Goal: Information Seeking & Learning: Learn about a topic

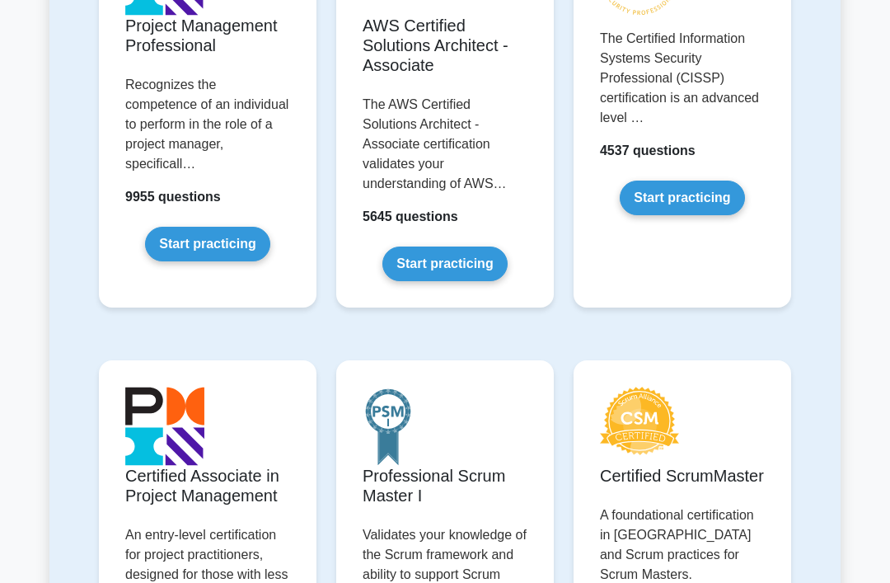
scroll to position [471, 0]
click at [224, 259] on link "Start practicing" at bounding box center [207, 244] width 124 height 35
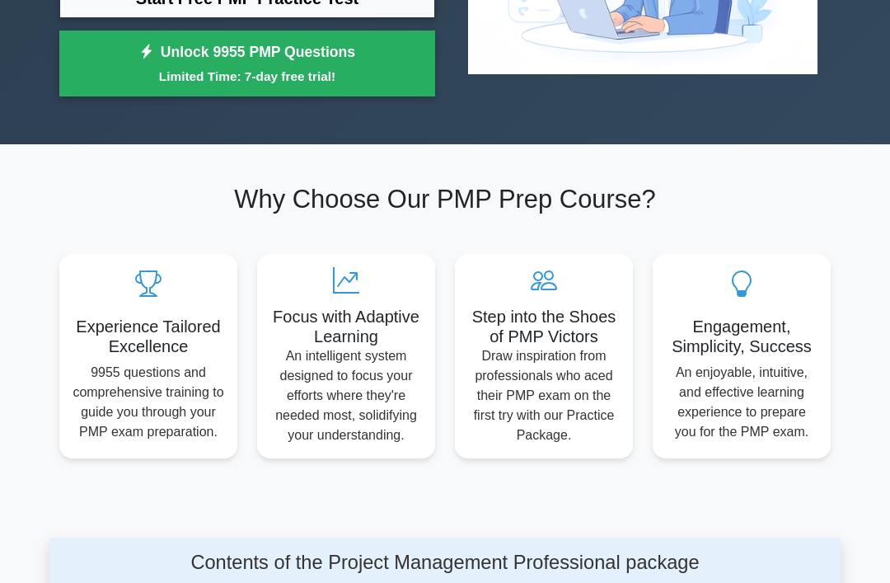
scroll to position [277, 0]
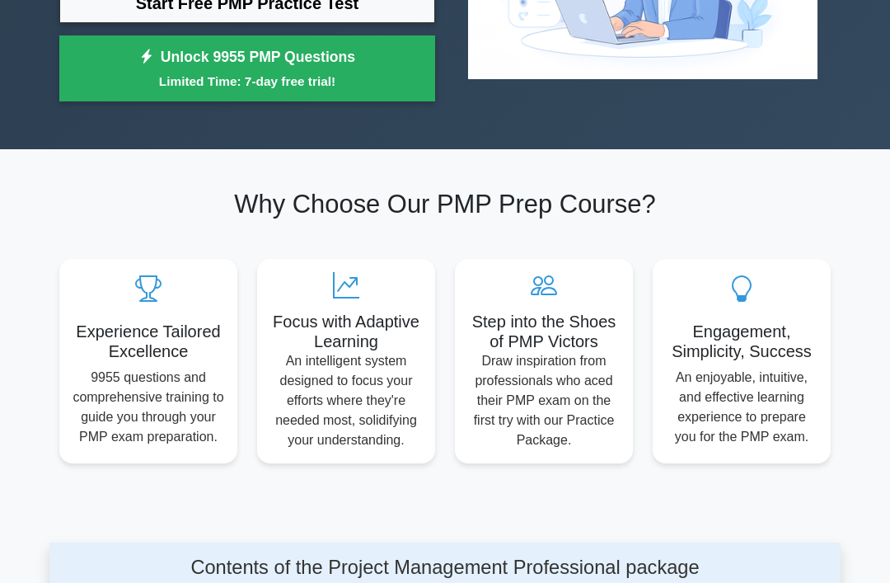
click at [69, 23] on link "Start Free PMP Practice Test" at bounding box center [247, 4] width 376 height 40
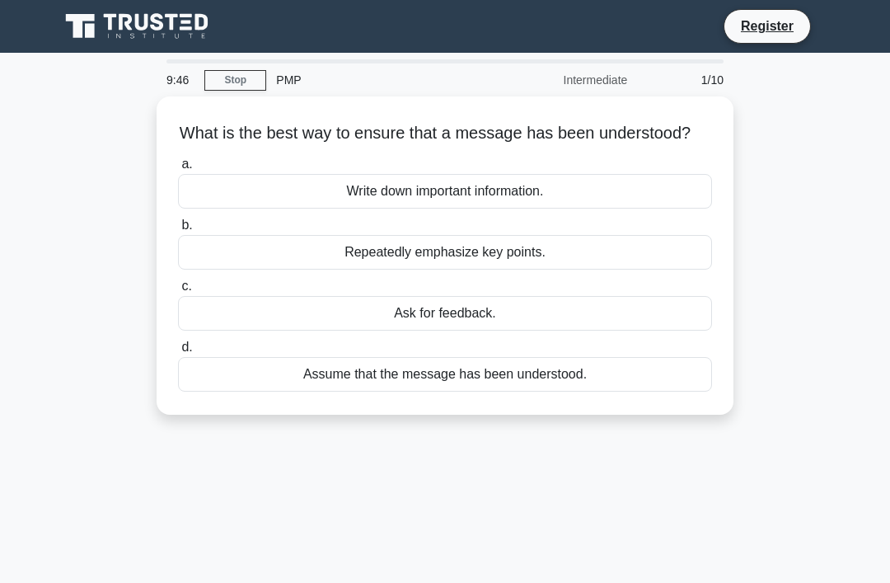
click at [582, 330] on div "Ask for feedback." at bounding box center [445, 313] width 534 height 35
click at [178, 292] on input "c. Ask for feedback." at bounding box center [178, 286] width 0 height 11
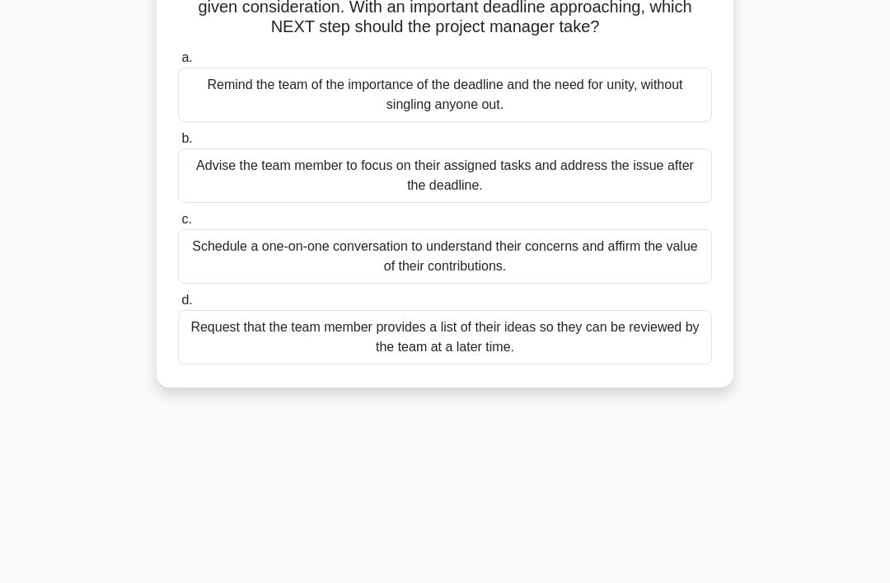
scroll to position [165, 0]
click at [564, 283] on div "Schedule a one-on-one conversation to understand their concerns and affirm the …" at bounding box center [445, 257] width 534 height 54
click at [178, 226] on input "c. Schedule a one-on-one conversation to understand their concerns and affirm t…" at bounding box center [178, 220] width 0 height 11
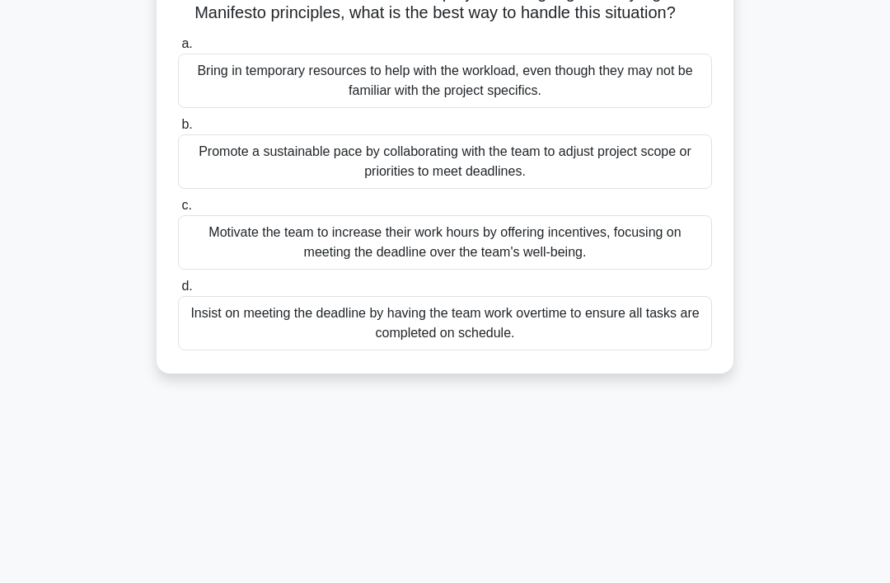
scroll to position [210, 0]
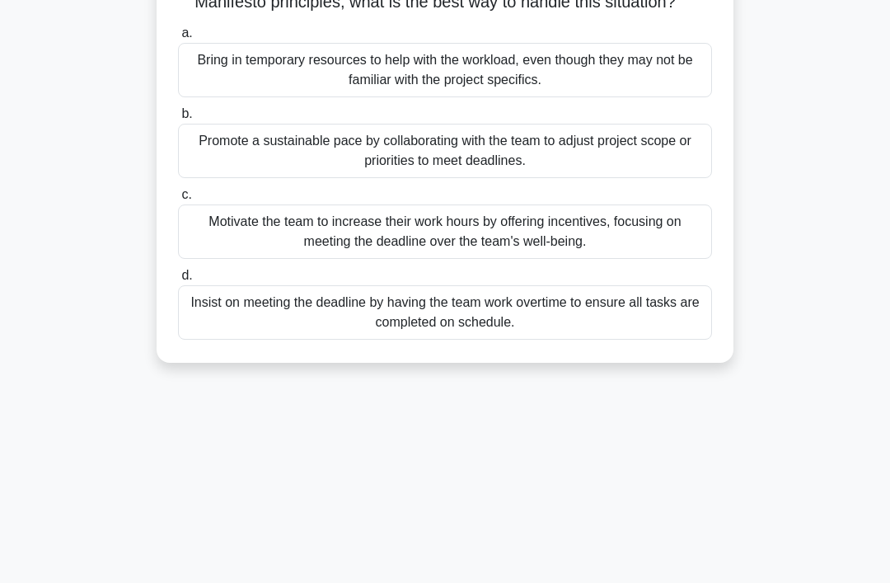
click at [592, 172] on div "Promote a sustainable pace by collaborating with the team to adjust project sco…" at bounding box center [445, 151] width 534 height 54
click at [178, 119] on input "b. Promote a sustainable pace by collaborating with the team to adjust project …" at bounding box center [178, 114] width 0 height 11
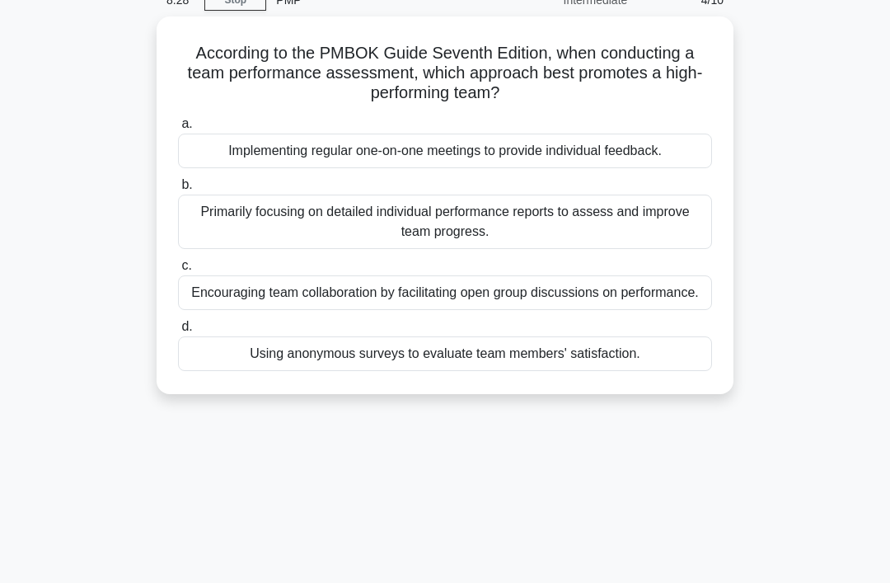
scroll to position [80, 0]
click at [623, 304] on div "Encouraging team collaboration by facilitating open group discussions on perfor…" at bounding box center [445, 292] width 534 height 35
click at [178, 271] on input "c. Encouraging team collaboration by facilitating open group discussions on per…" at bounding box center [178, 265] width 0 height 11
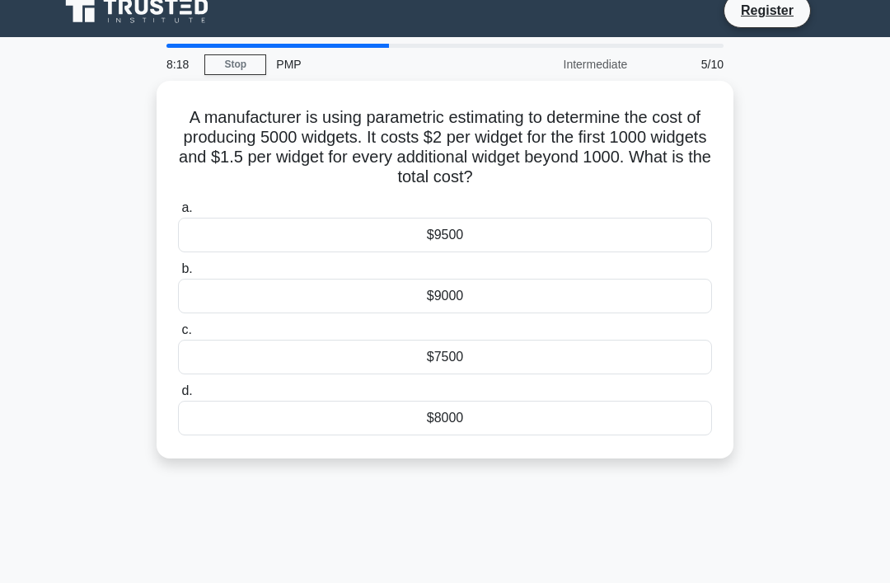
scroll to position [0, 0]
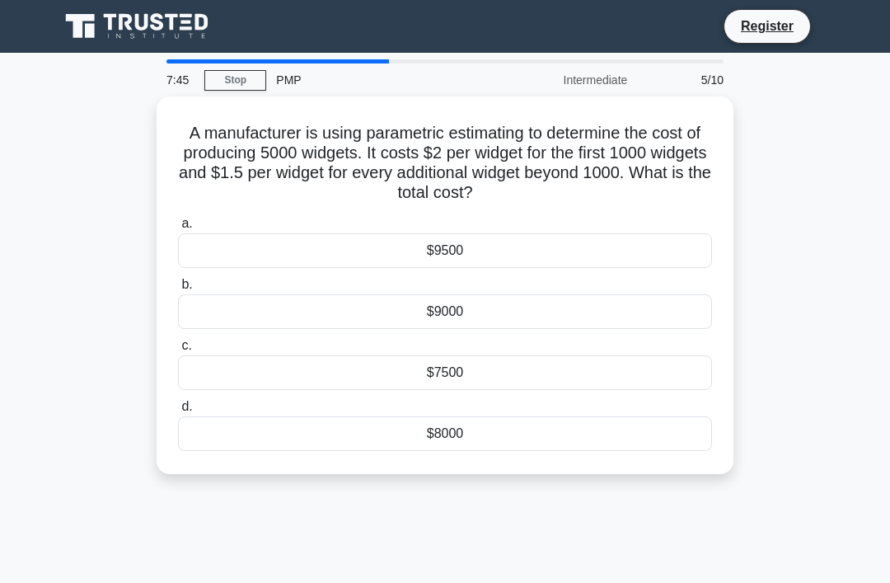
click at [492, 438] on div "$8000" at bounding box center [445, 433] width 534 height 35
click at [178, 412] on input "d. $8000" at bounding box center [178, 406] width 0 height 11
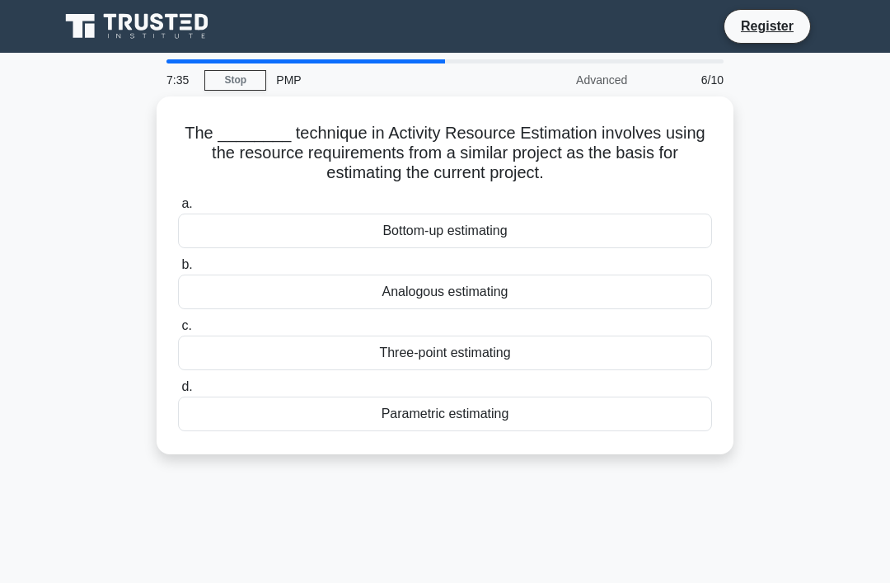
click at [554, 283] on div "Analogous estimating" at bounding box center [445, 291] width 534 height 35
click at [178, 270] on input "b. Analogous estimating" at bounding box center [178, 265] width 0 height 11
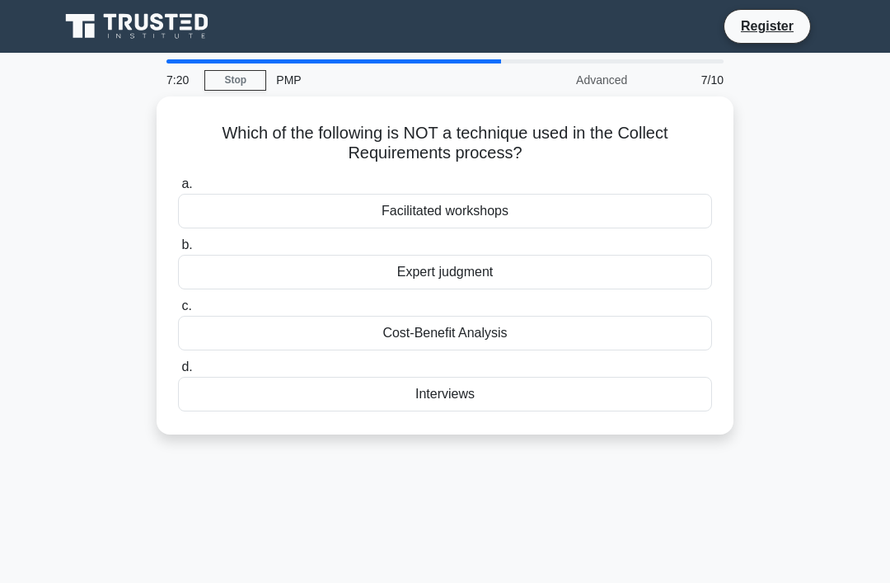
click at [588, 333] on div "Cost-Benefit Analysis" at bounding box center [445, 333] width 534 height 35
click at [178, 311] on input "c. Cost-Benefit Analysis" at bounding box center [178, 306] width 0 height 11
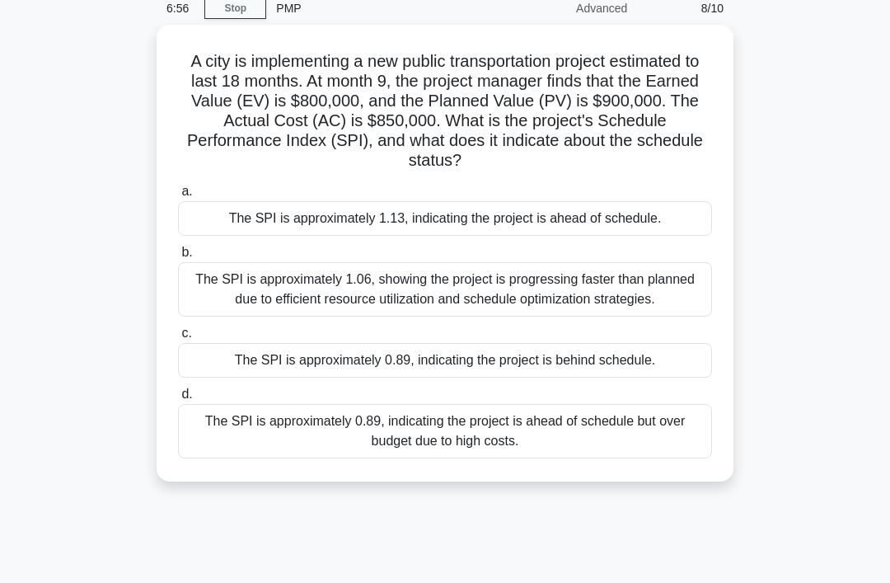
scroll to position [79, 0]
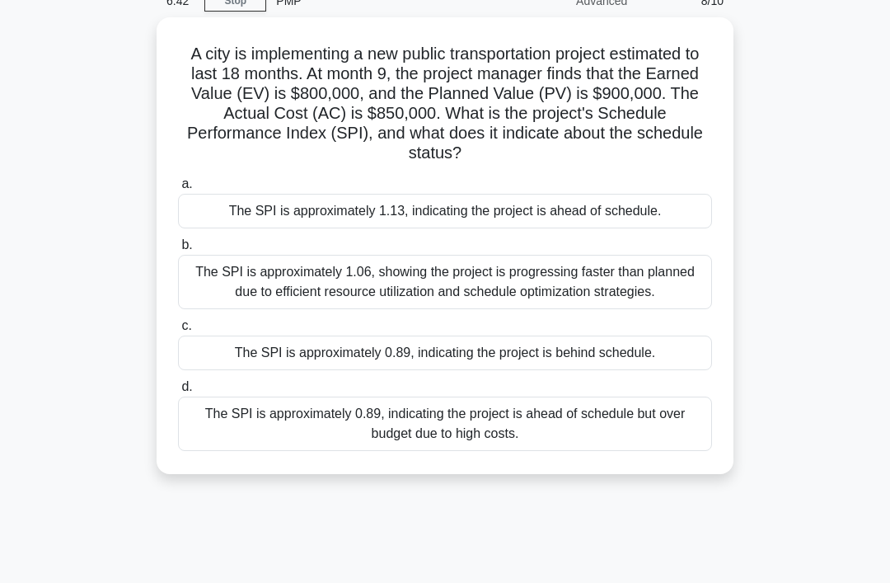
click at [571, 370] on div "The SPI is approximately 0.89, indicating the project is behind schedule." at bounding box center [445, 352] width 534 height 35
click at [178, 331] on input "c. The SPI is approximately 0.89, indicating the project is behind schedule." at bounding box center [178, 326] width 0 height 11
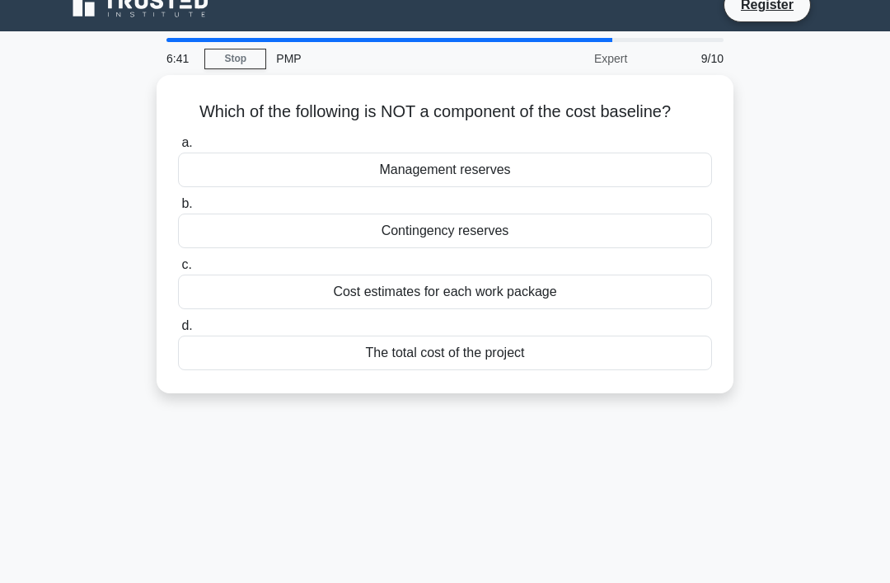
scroll to position [0, 0]
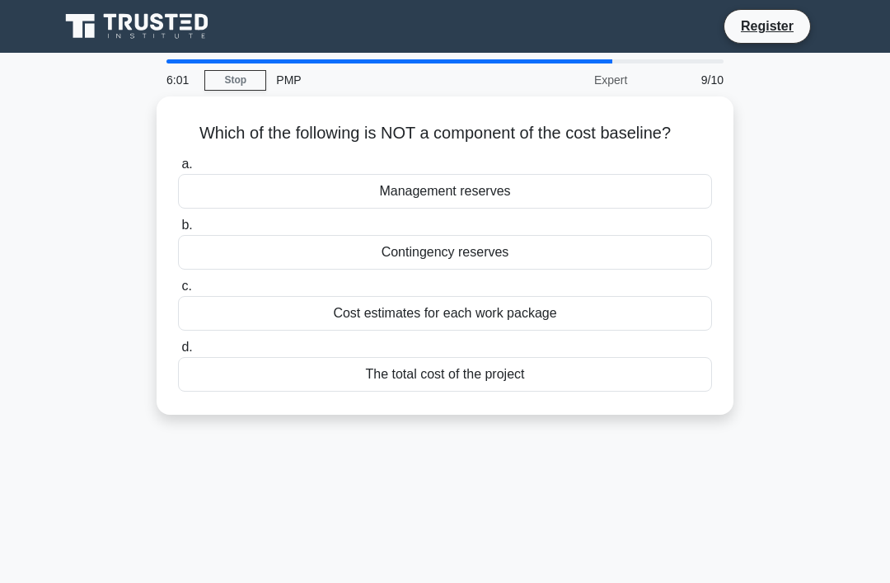
click at [587, 391] on div "The total cost of the project" at bounding box center [445, 374] width 534 height 35
click at [178, 353] on input "d. The total cost of the project" at bounding box center [178, 347] width 0 height 11
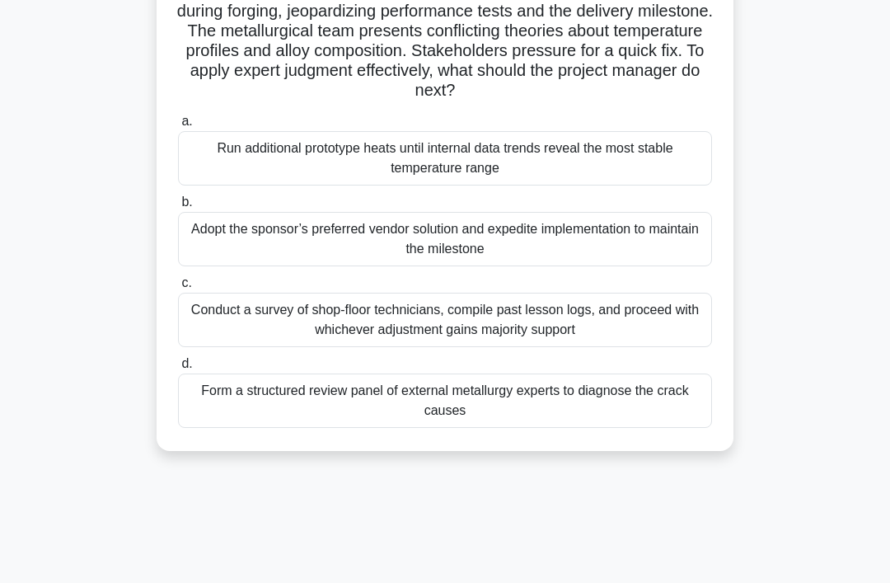
scroll to position [134, 0]
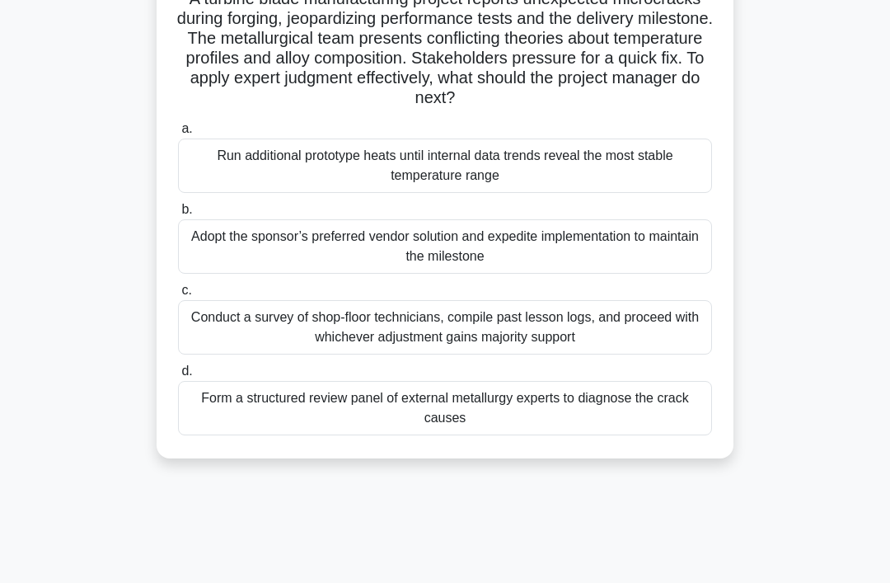
click at [595, 354] on div "Conduct a survey of shop-floor technicians, compile past lesson logs, and proce…" at bounding box center [445, 327] width 534 height 54
click at [178, 296] on input "c. Conduct a survey of shop-floor technicians, compile past lesson logs, and pr…" at bounding box center [178, 290] width 0 height 11
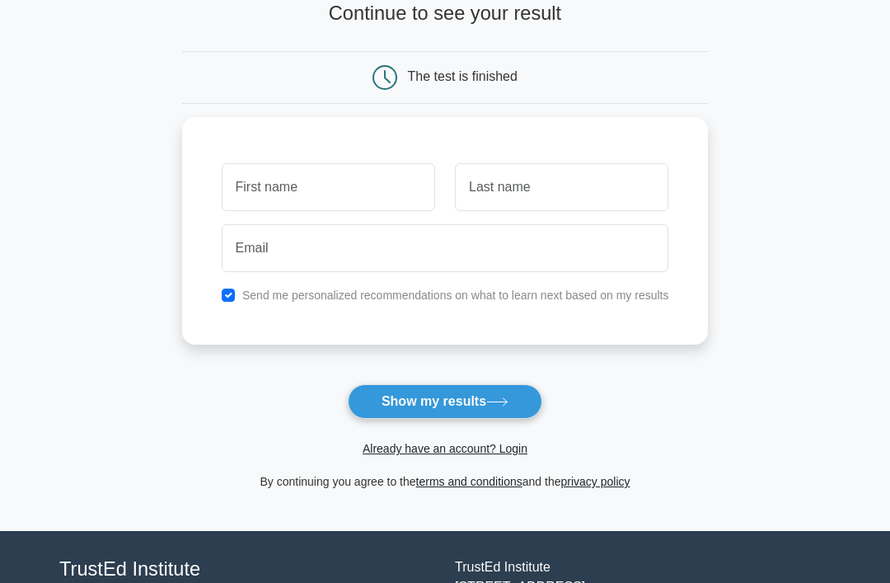
scroll to position [115, 0]
click at [527, 444] on link "Already have an account? Login" at bounding box center [445, 448] width 165 height 13
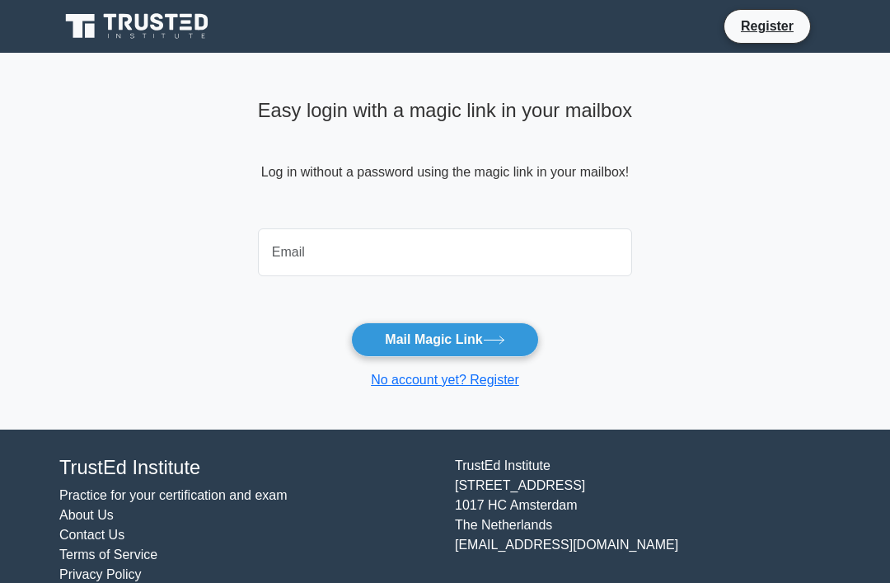
click at [589, 274] on input "email" at bounding box center [445, 252] width 374 height 48
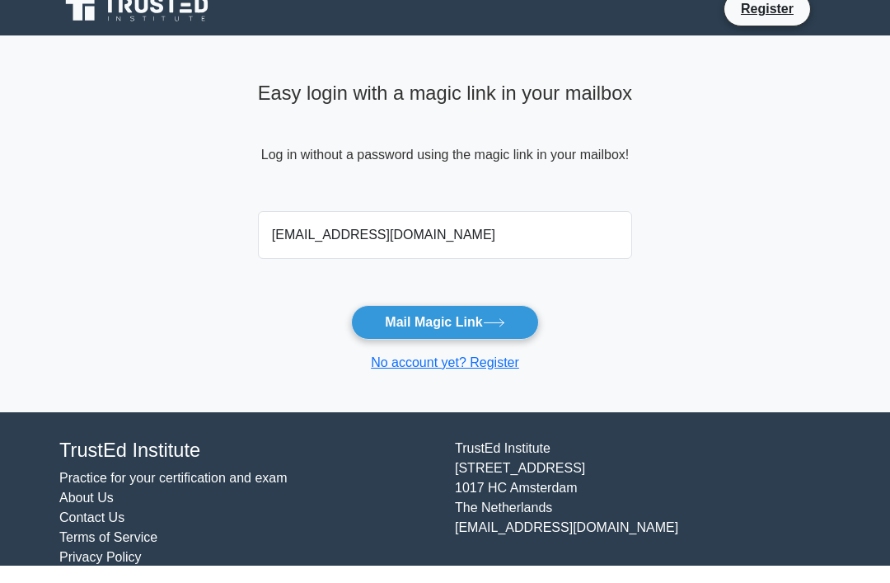
scroll to position [17, 0]
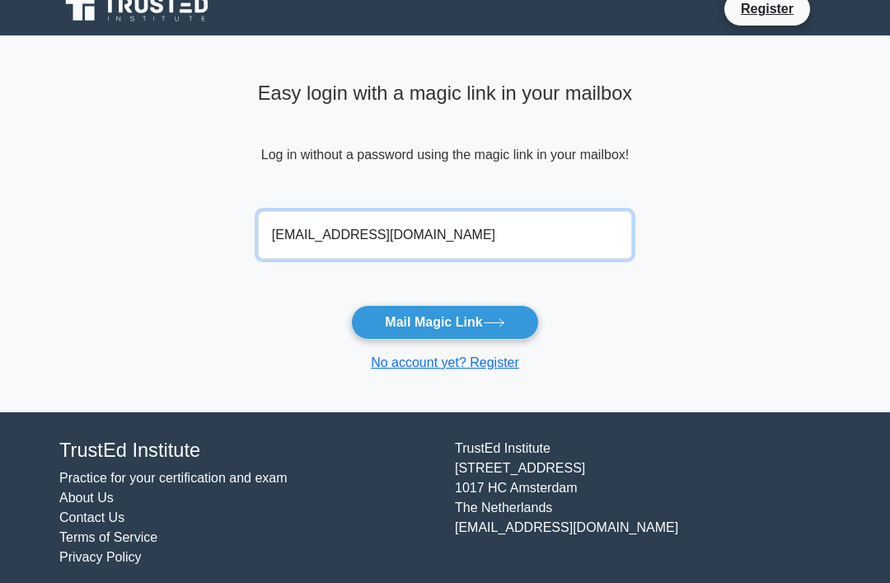
type input "samykhawla@yahoo.com"
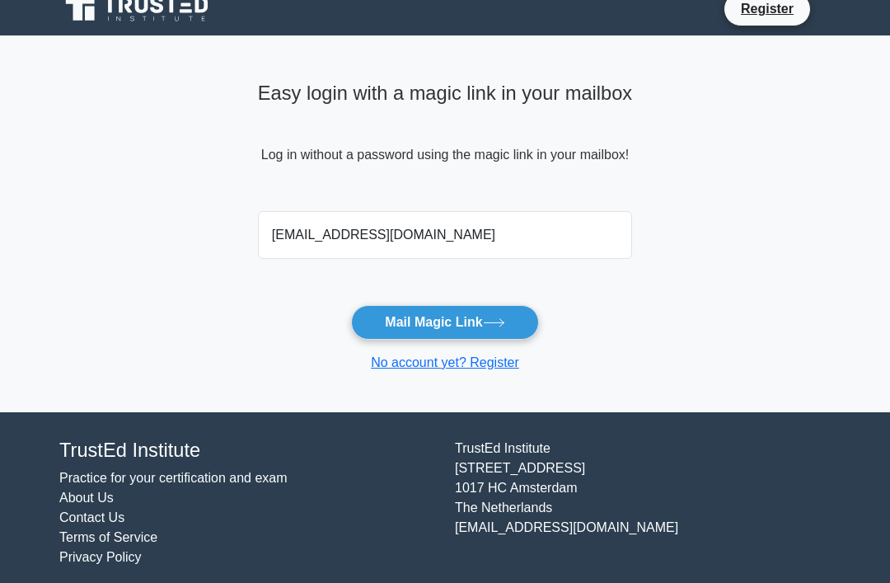
click at [482, 310] on button "Mail Magic Link" at bounding box center [444, 322] width 187 height 35
